Goal: Task Accomplishment & Management: Use online tool/utility

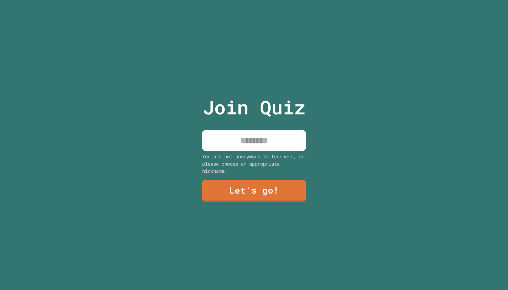
click at [259, 146] on input at bounding box center [254, 140] width 104 height 20
type input "*****"
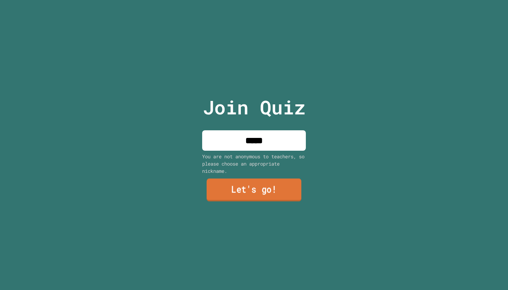
click at [263, 198] on link "Let's go!" at bounding box center [254, 190] width 95 height 23
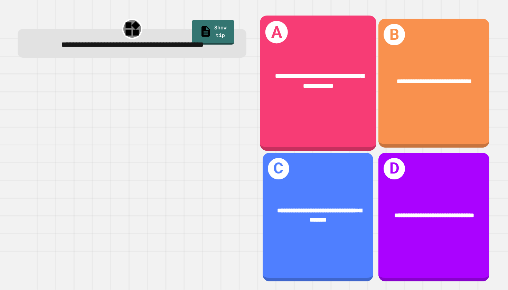
click at [344, 119] on div "**********" at bounding box center [318, 83] width 116 height 135
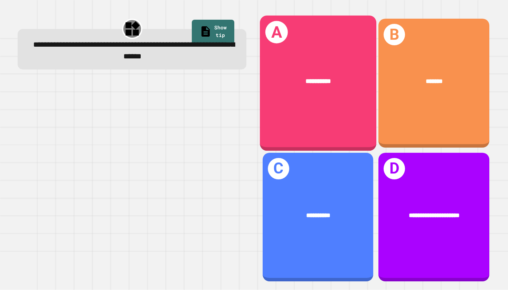
click at [326, 133] on div "**********" at bounding box center [318, 83] width 116 height 135
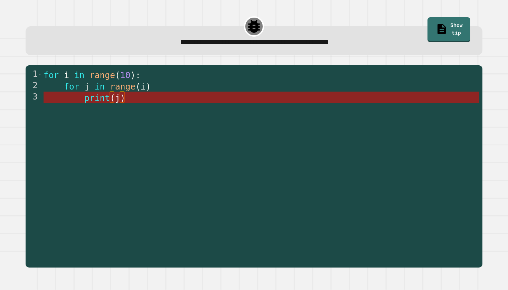
click at [124, 102] on span ")" at bounding box center [122, 98] width 5 height 10
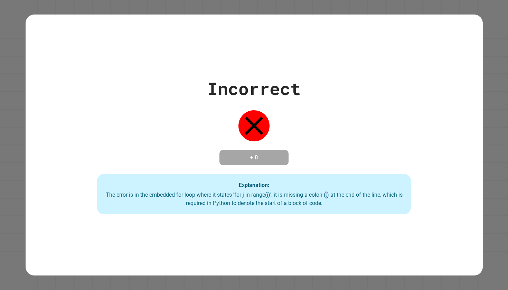
click at [331, 199] on div "The error is in the embedded for-loop where it states 'for j in range(i)', it i…" at bounding box center [254, 199] width 300 height 17
click at [349, 121] on div "Incorrect + 0 Explanation: The error is in the embedded for-loop where it state…" at bounding box center [254, 145] width 449 height 139
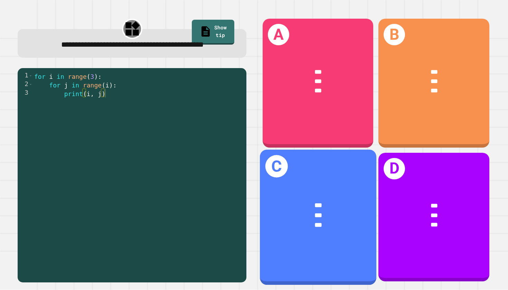
click at [338, 225] on div "***" at bounding box center [318, 225] width 90 height 10
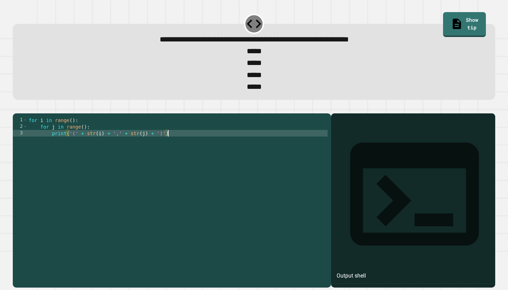
click at [187, 150] on div "for i in range ( ) : for j in range ( ) : print ( '(' + str ( i ) + ',' + str (…" at bounding box center [177, 196] width 300 height 158
type textarea "**********"
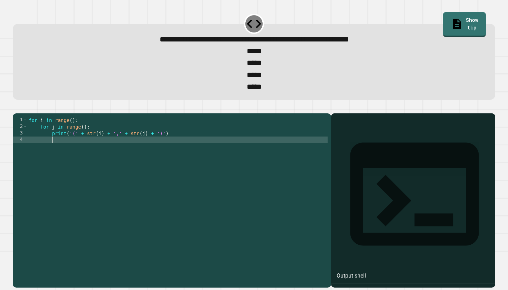
scroll to position [0, 1]
click at [72, 138] on div "for i in range ( ) : for j in range ( ) : print ( '(' + str ( i ) + ',' + str (…" at bounding box center [177, 196] width 300 height 158
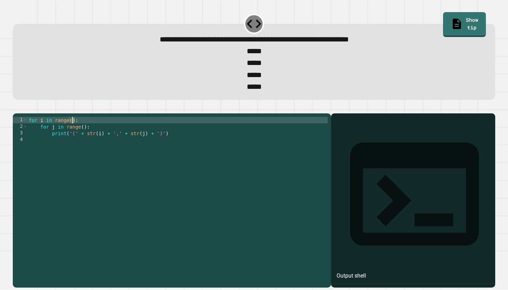
scroll to position [0, 3]
click at [84, 144] on div "for i in range ( 4 ) : for j in range ( ) : print ( '(' + str ( i ) + ',' + str…" at bounding box center [177, 196] width 300 height 158
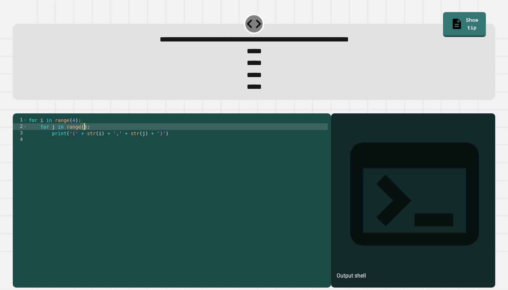
scroll to position [0, 4]
click at [22, 114] on icon "button" at bounding box center [21, 112] width 4 height 5
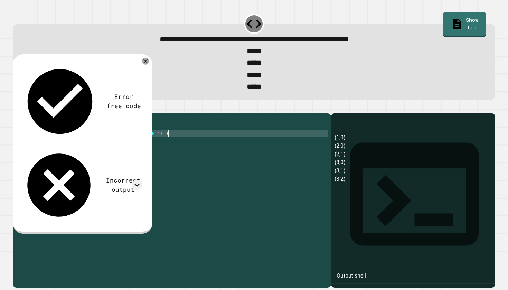
click at [171, 152] on div "for i in range ( 4 ) : for j in range ( i ) : print ( '(' + str ( i ) + ',' + s…" at bounding box center [177, 196] width 300 height 158
click at [159, 151] on div "for i in range ( 4 ) : for j in range ( i ) : print ( '(' + str ( i ) + ',' + s…" at bounding box center [177, 196] width 300 height 158
click at [135, 180] on icon at bounding box center [137, 185] width 10 height 10
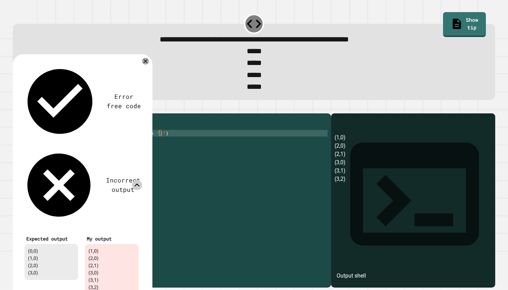
click at [138, 180] on icon at bounding box center [137, 185] width 10 height 10
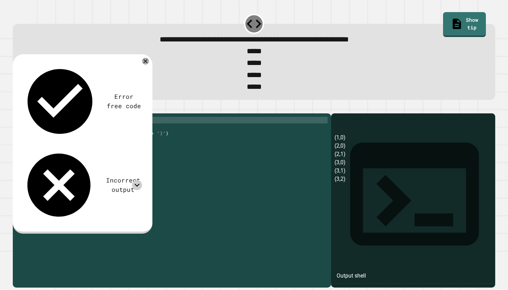
scroll to position [0, 3]
click at [75, 137] on div "for i in range ( 4 ) : for j in range ( i ) : print ( '(' + str ( i ) + ',' + s…" at bounding box center [177, 196] width 300 height 158
click at [146, 150] on div "for i in range ( 4 ) : for j in range ( i ) : print ( '(' + str ( i ) + ',' + s…" at bounding box center [177, 196] width 300 height 158
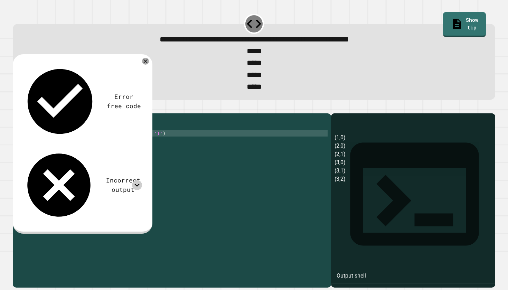
click at [101, 149] on div "for i in range ( 4 ) : for j in range ( i ) : print ( '(' + str ( i ) + ',' + s…" at bounding box center [177, 196] width 300 height 158
click at [143, 149] on div "for i in range ( 4 ) : for j in range ( i ) : print ( '(' + str ( i ) + ',' + s…" at bounding box center [177, 196] width 300 height 158
click at [75, 137] on div "for i in range ( 4 ) : for j in range ( i ) : print ( '(' + str ( i ) + ',' + s…" at bounding box center [177, 196] width 300 height 158
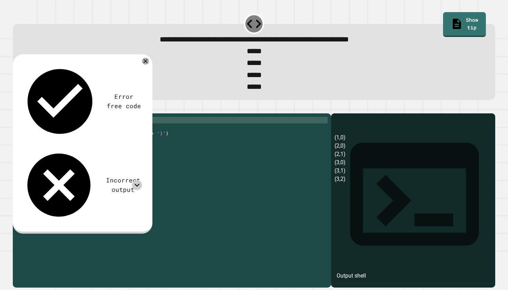
scroll to position [0, 3]
click at [16, 108] on icon "button" at bounding box center [16, 108] width 0 height 0
click at [75, 137] on div "for i in range ( 5 ) : for j in range ( i ) : print ( '(' + str ( i ) + ',' + s…" at bounding box center [177, 196] width 300 height 158
click at [86, 143] on div "for i in range ( 4 ) : for j in range ( i ) : print ( '(' + str ( i ) + ',' + s…" at bounding box center [177, 196] width 300 height 158
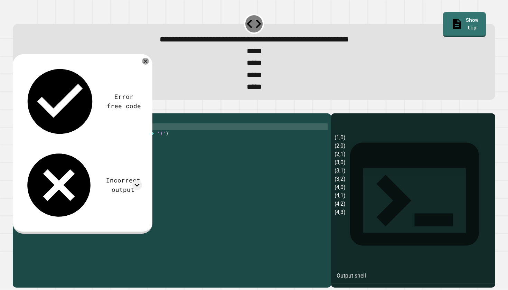
scroll to position [0, 4]
type textarea "**********"
click at [16, 108] on button "button" at bounding box center [16, 108] width 0 height 0
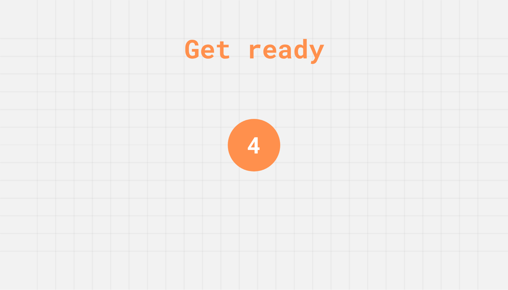
scroll to position [0, 0]
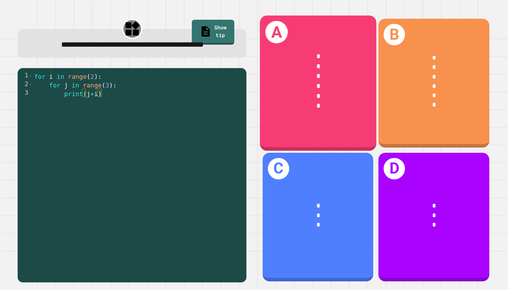
click at [345, 91] on div "*" at bounding box center [318, 86] width 90 height 10
